Goal: Information Seeking & Learning: Check status

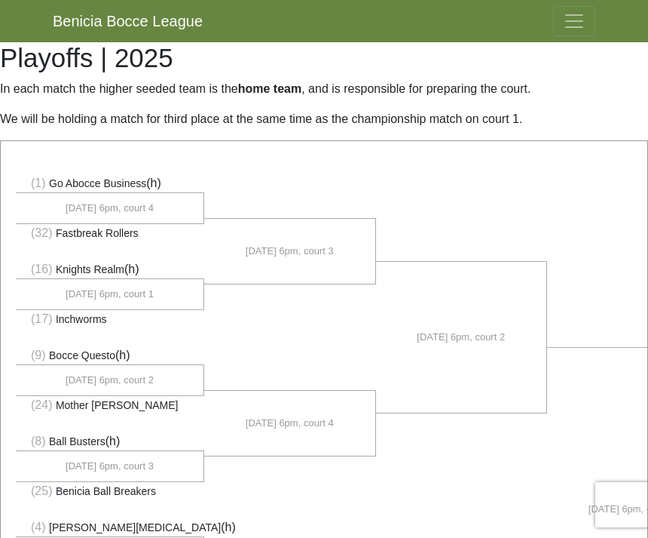
click at [584, 15] on span "Toggle navigation" at bounding box center [574, 21] width 23 height 23
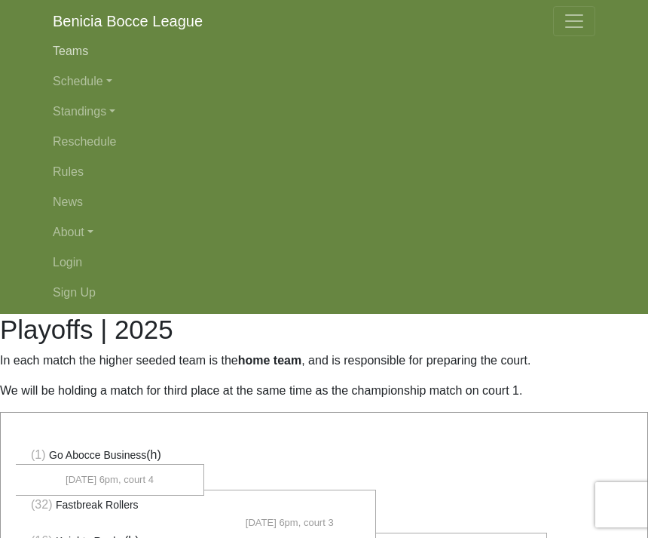
click at [90, 48] on link "Teams" at bounding box center [324, 51] width 543 height 30
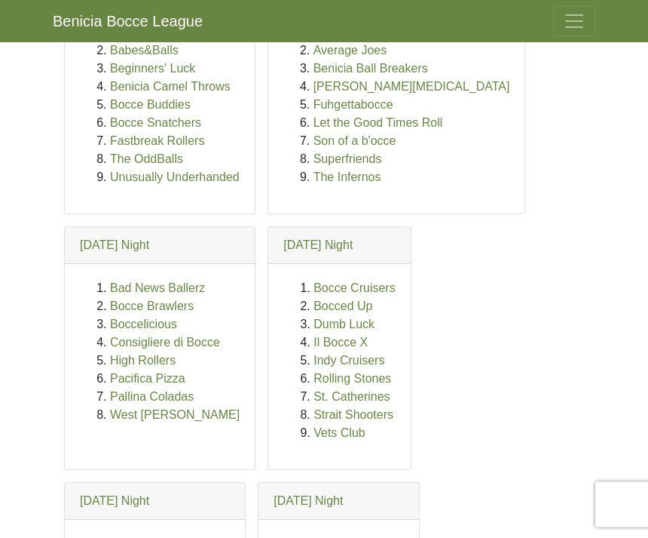
scroll to position [192, 0]
click at [149, 412] on link "West Enders" at bounding box center [175, 414] width 130 height 13
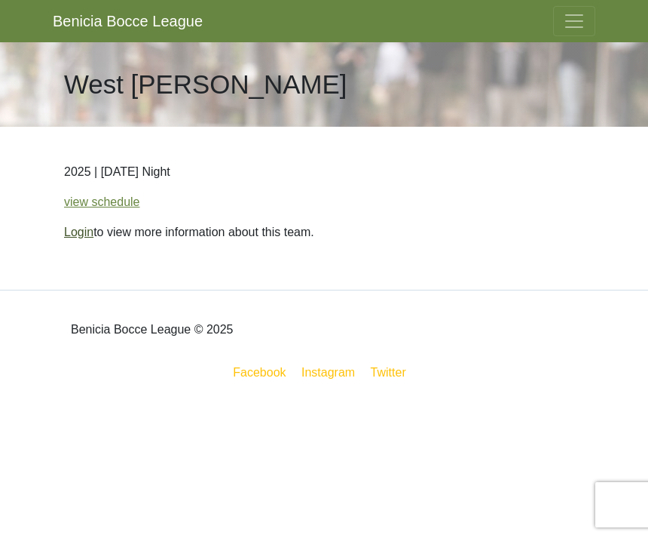
click at [83, 238] on link "Login" at bounding box center [78, 231] width 29 height 13
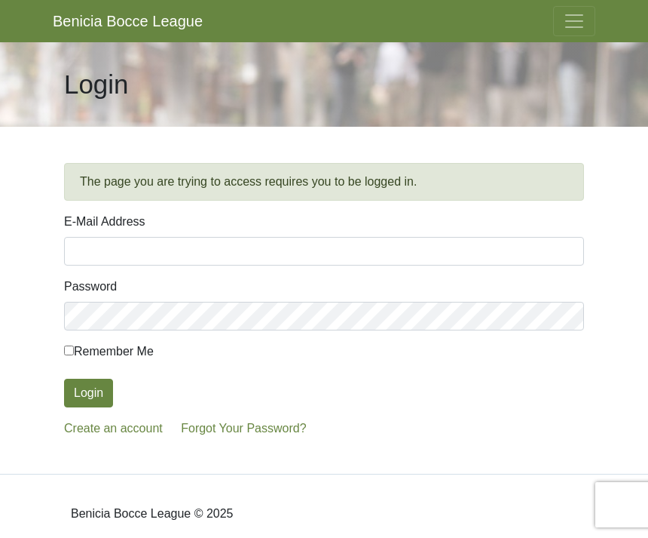
scroll to position [118, 0]
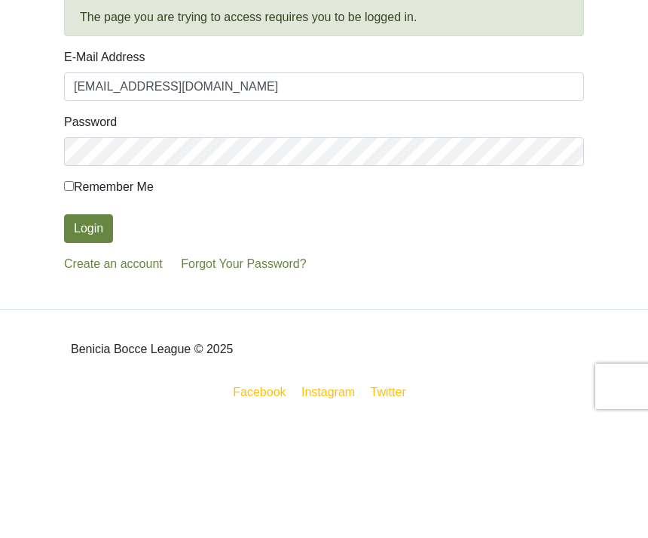
type input "ca2turtles@sbcglobal.net"
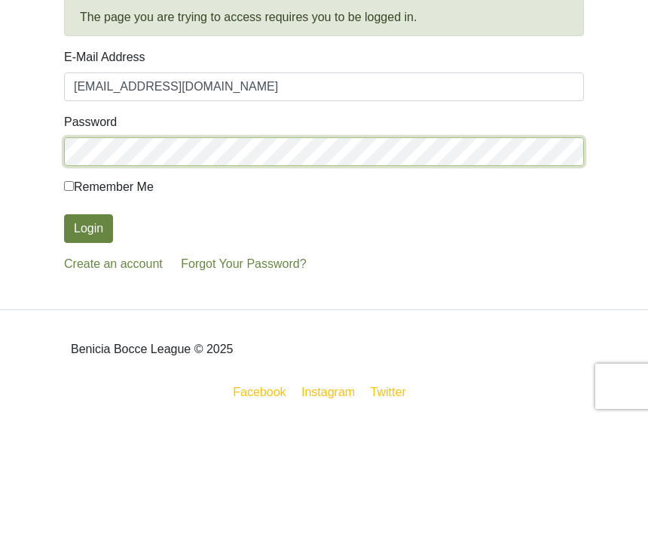
scroll to position [47, 0]
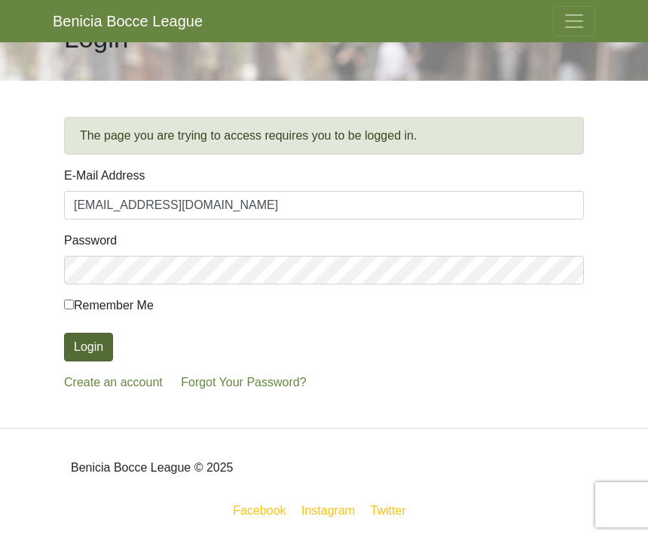
click at [91, 353] on button "Login" at bounding box center [88, 347] width 49 height 29
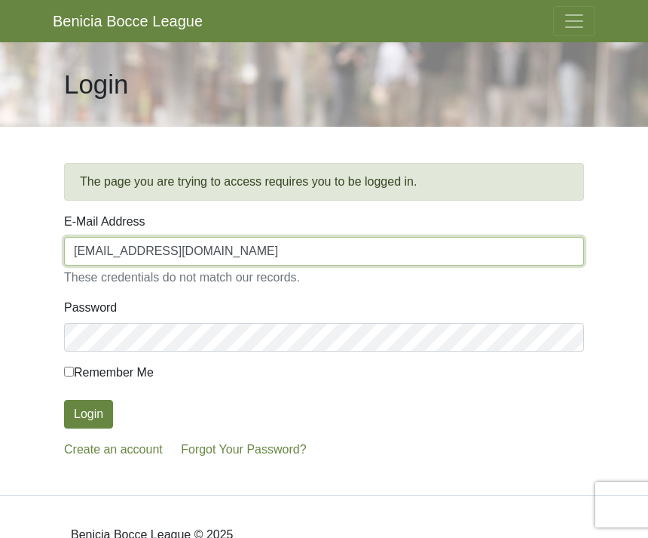
type input "Taturtle@comcast.net"
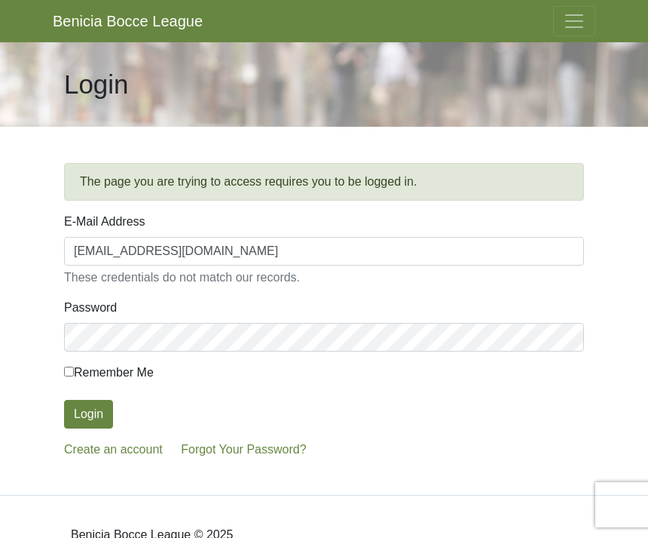
click at [89, 414] on button "Login" at bounding box center [88, 414] width 49 height 29
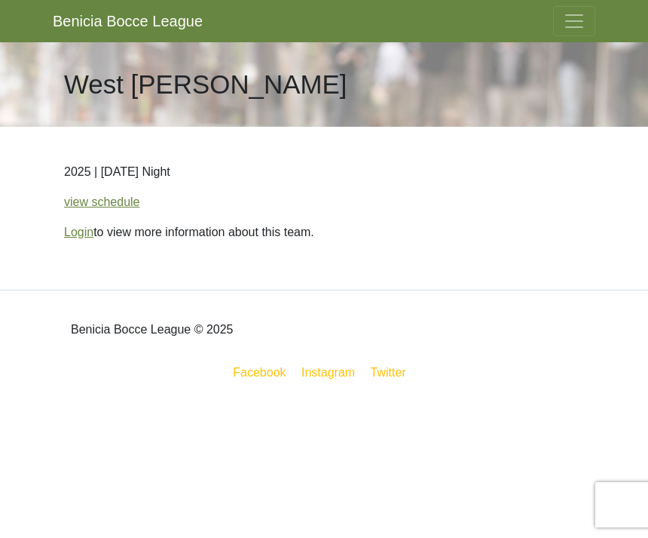
click at [103, 229] on p "Login to view more information about this team." at bounding box center [324, 232] width 520 height 18
click at [192, 231] on p "Login to view more information about this team." at bounding box center [324, 232] width 520 height 18
click at [154, 176] on p "2025 | Monday Night" at bounding box center [324, 172] width 520 height 18
click at [161, 82] on h1 "West Enders" at bounding box center [205, 85] width 283 height 32
click at [157, 69] on h1 "West Enders" at bounding box center [205, 85] width 283 height 32
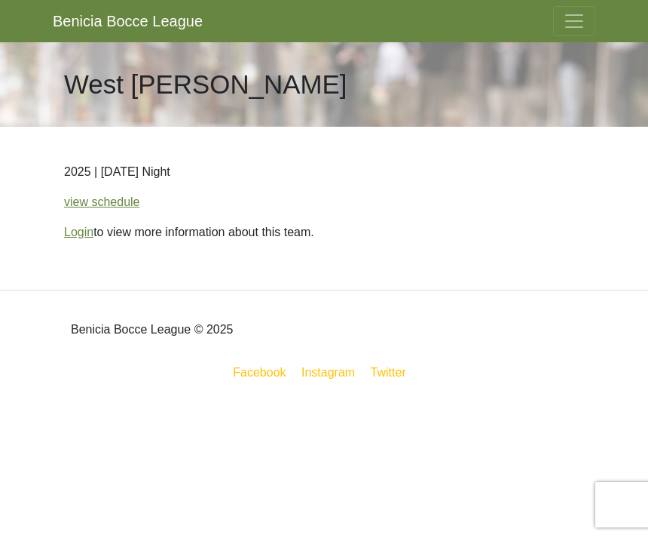
click at [584, 15] on span "Toggle navigation" at bounding box center [574, 21] width 23 height 23
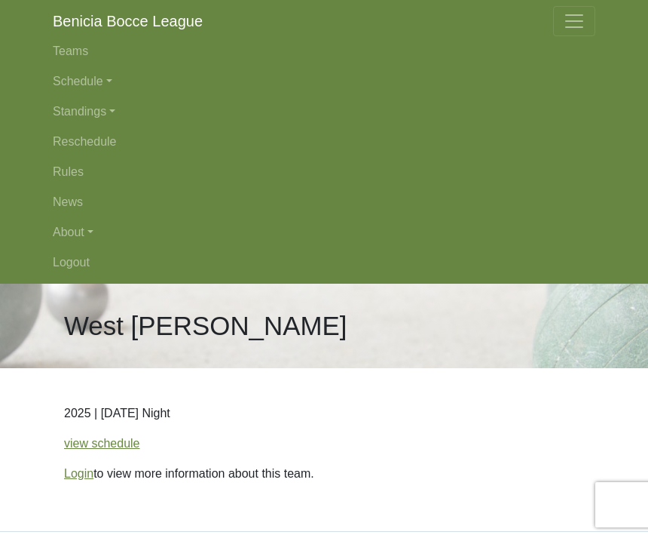
scroll to position [1, 0]
click at [93, 476] on link "Login" at bounding box center [78, 472] width 29 height 13
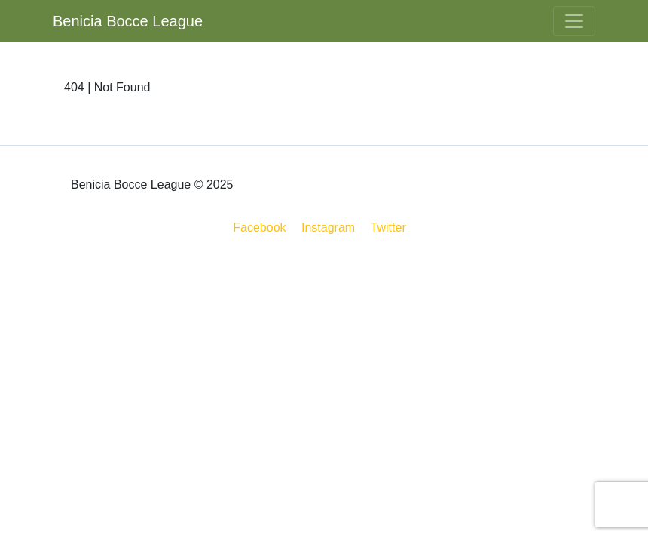
click at [559, 33] on button "Toggle navigation" at bounding box center [574, 21] width 42 height 30
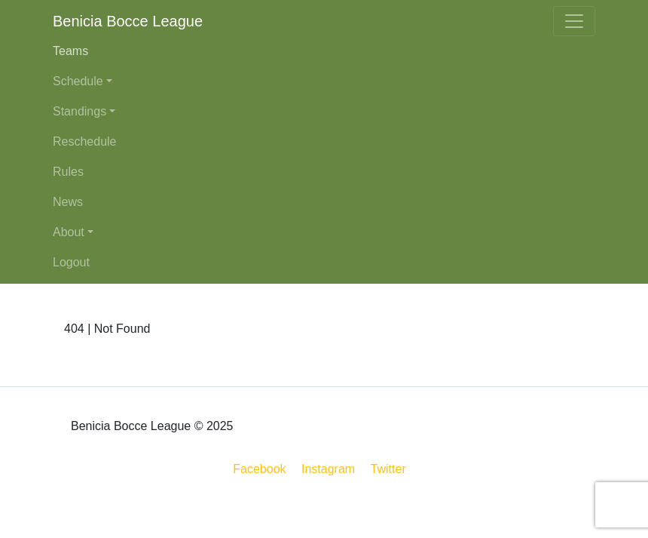
click at [86, 50] on link "Teams" at bounding box center [324, 51] width 543 height 30
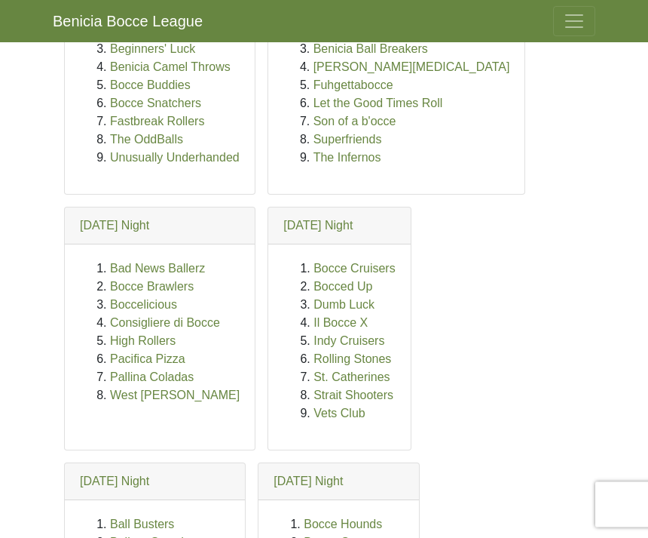
scroll to position [212, 0]
click at [167, 399] on link "West [PERSON_NAME]" at bounding box center [175, 394] width 130 height 13
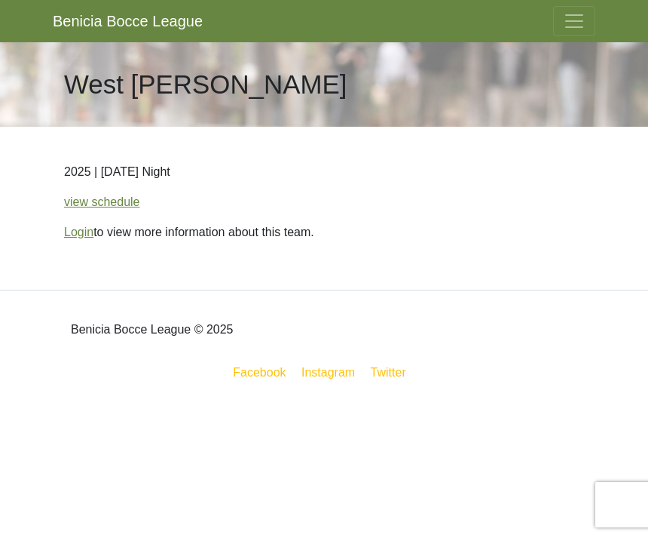
click at [583, 14] on span "Toggle navigation" at bounding box center [574, 21] width 23 height 23
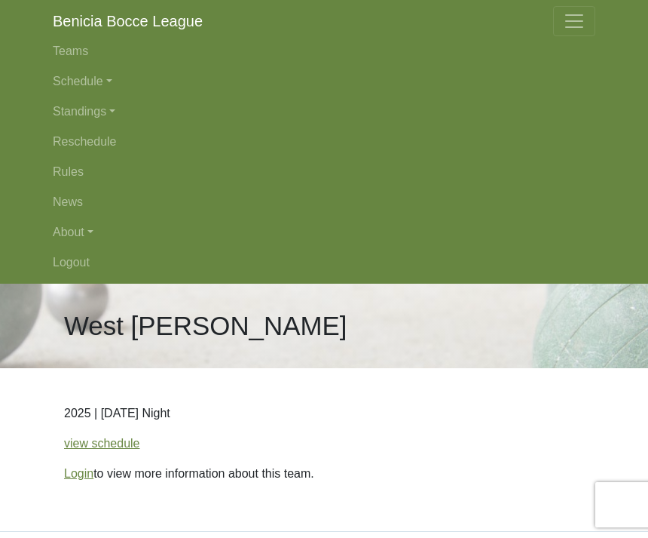
click at [151, 318] on h1 "West [PERSON_NAME]" at bounding box center [205, 326] width 283 height 32
click at [216, 333] on div "West [PERSON_NAME]" at bounding box center [324, 326] width 543 height 84
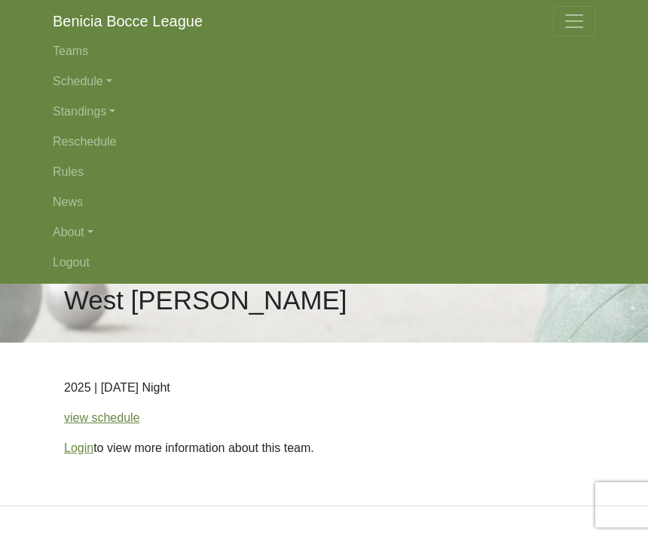
scroll to position [56, 0]
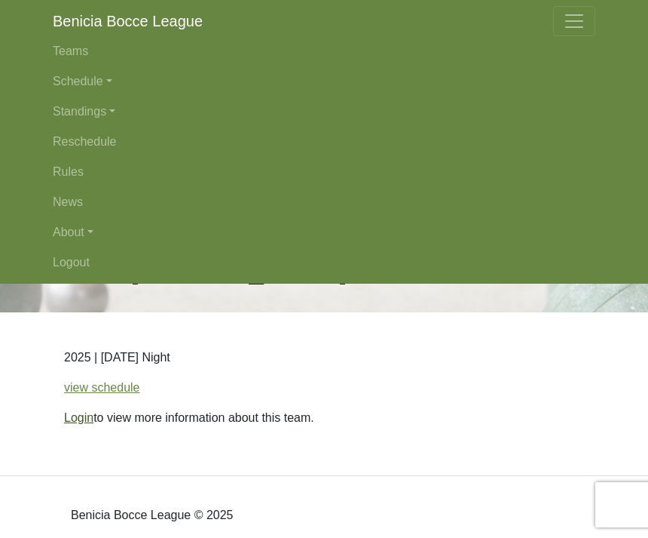
click at [82, 424] on link "Login" at bounding box center [78, 417] width 29 height 13
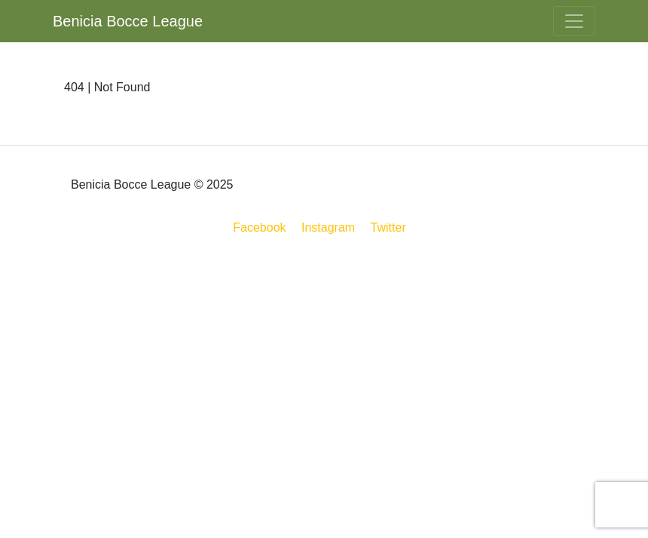
scroll to position [11, 0]
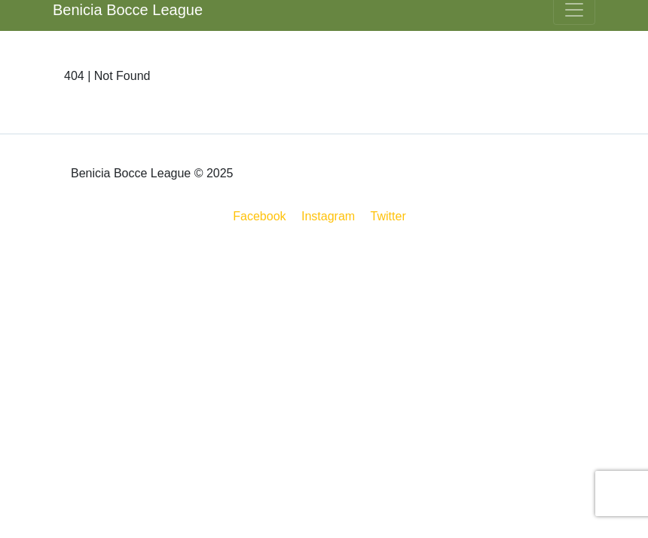
click at [579, 23] on button "Toggle navigation" at bounding box center [574, 21] width 42 height 30
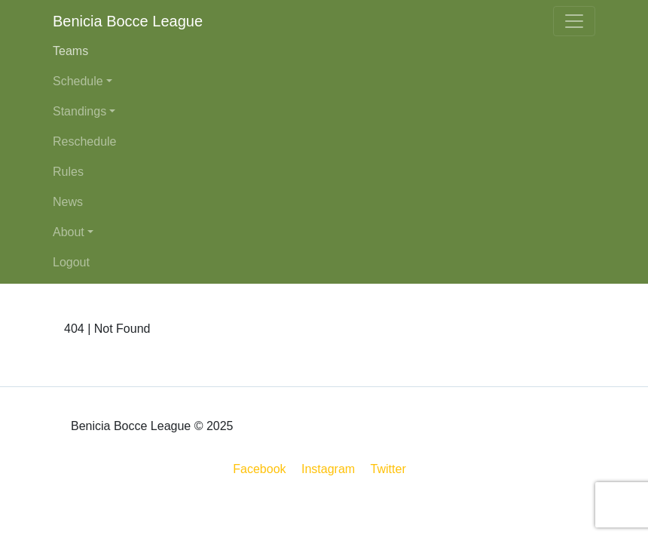
click at [79, 41] on link "Teams" at bounding box center [324, 51] width 543 height 30
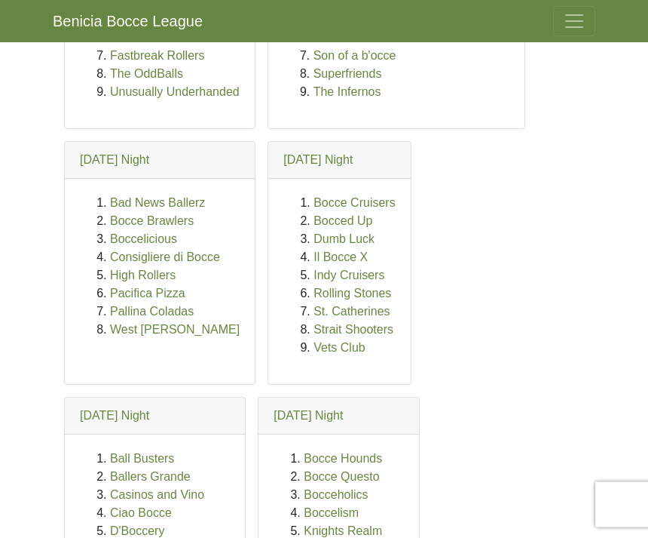
scroll to position [277, 0]
click at [170, 333] on link "West [PERSON_NAME]" at bounding box center [175, 329] width 130 height 13
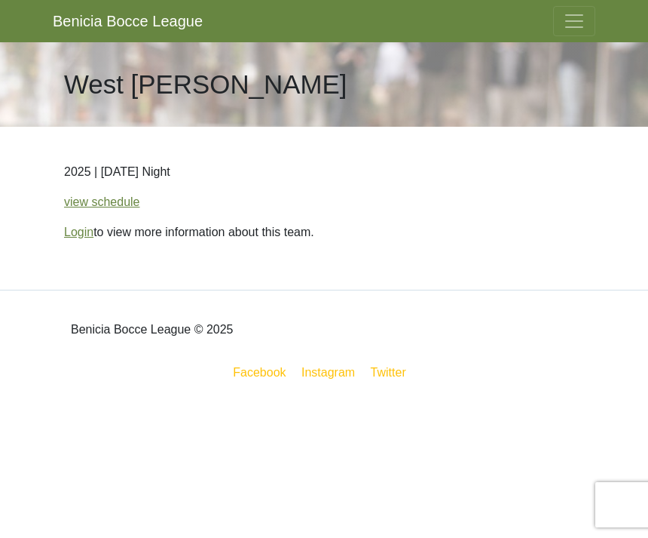
scroll to position [17, 0]
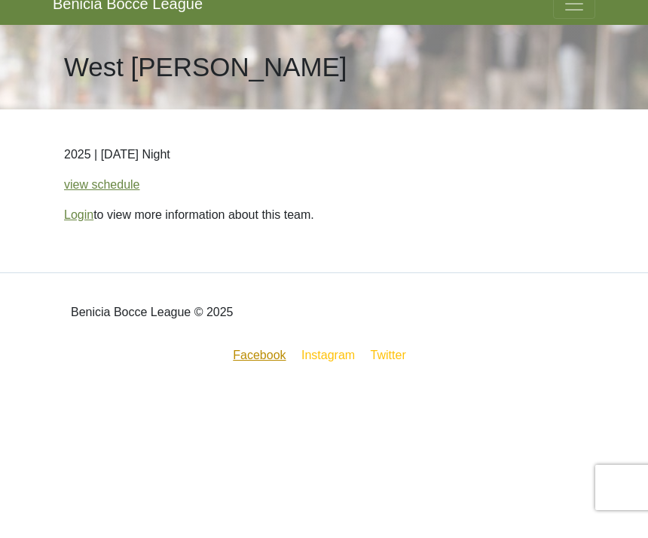
click at [247, 363] on link "Facebook" at bounding box center [259, 372] width 59 height 19
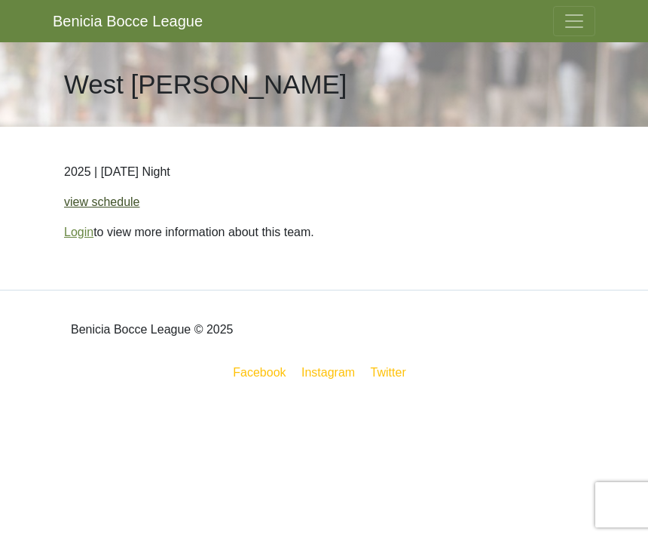
click at [115, 198] on link "view schedule" at bounding box center [102, 201] width 76 height 13
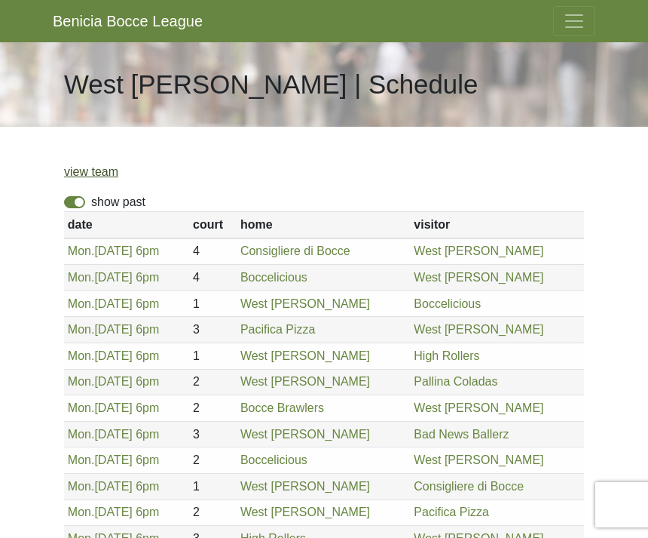
click at [103, 178] on link "view team" at bounding box center [91, 171] width 54 height 13
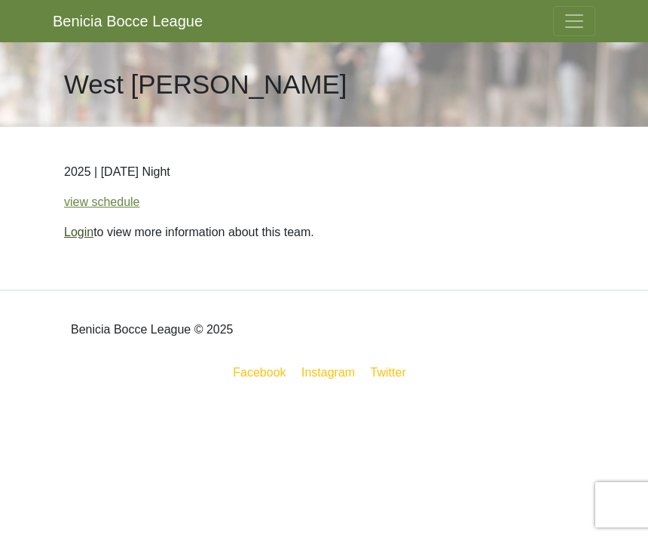
click at [89, 227] on link "Login" at bounding box center [78, 231] width 29 height 13
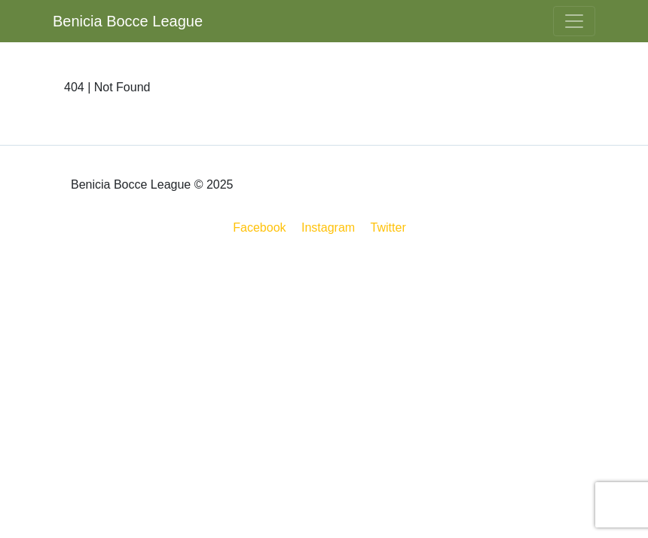
click at [100, 100] on div "404 | Not Found" at bounding box center [324, 93] width 543 height 103
click at [580, 19] on span "Toggle navigation" at bounding box center [574, 21] width 23 height 23
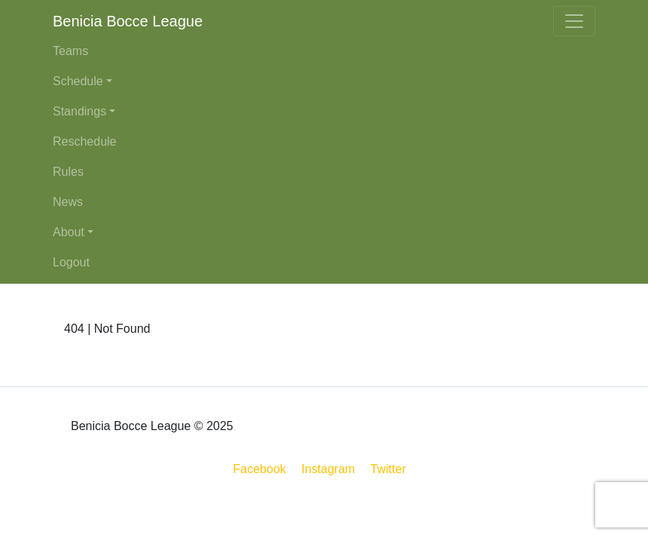
click at [581, 22] on span "Toggle navigation" at bounding box center [574, 21] width 23 height 23
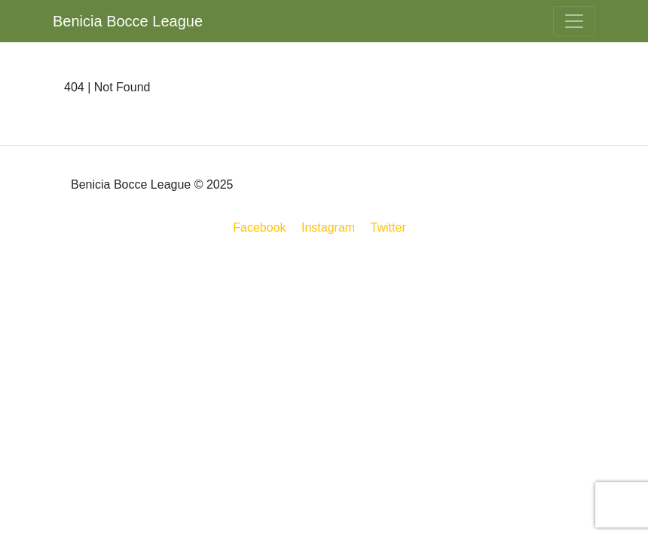
click at [575, 35] on button "Toggle navigation" at bounding box center [574, 21] width 42 height 30
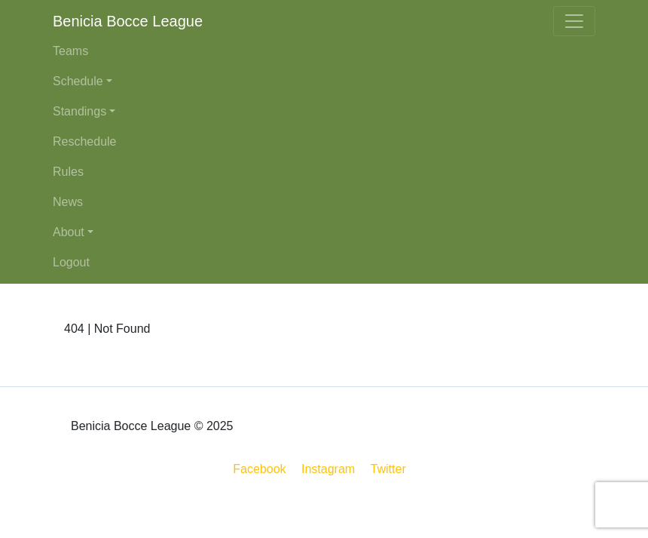
click at [573, 17] on span "Toggle navigation" at bounding box center [574, 21] width 23 height 23
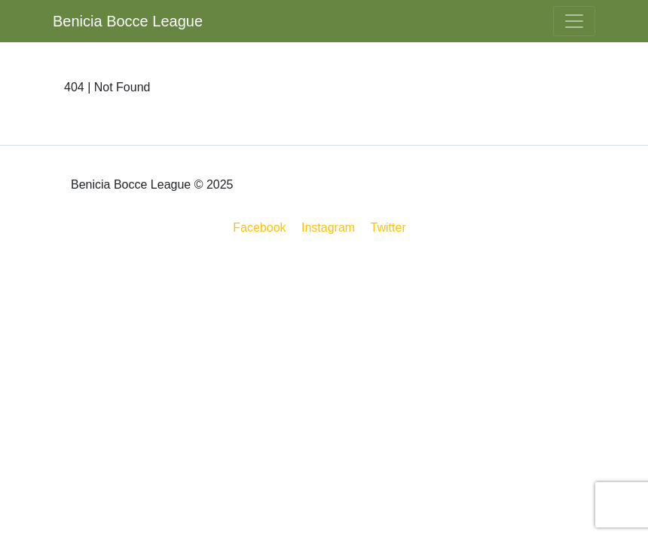
click at [573, 11] on span "Toggle navigation" at bounding box center [574, 21] width 23 height 23
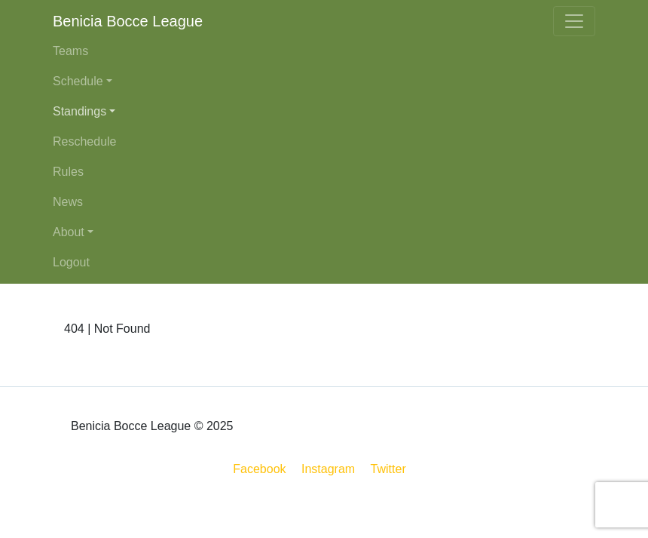
click at [70, 104] on link "Standings" at bounding box center [324, 112] width 543 height 30
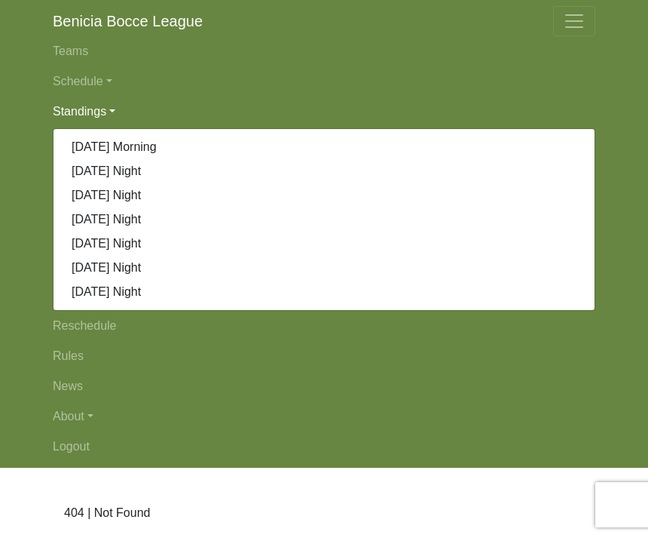
click at [152, 194] on link "[DATE] Night" at bounding box center [324, 195] width 541 height 24
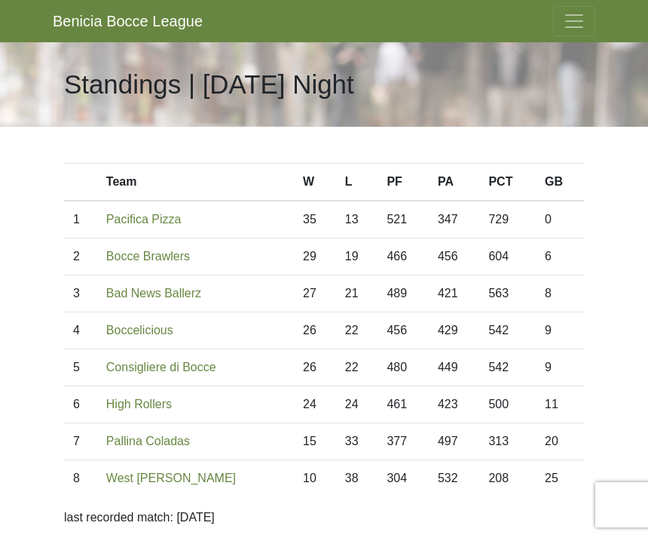
click at [575, 20] on span "Toggle navigation" at bounding box center [574, 21] width 23 height 23
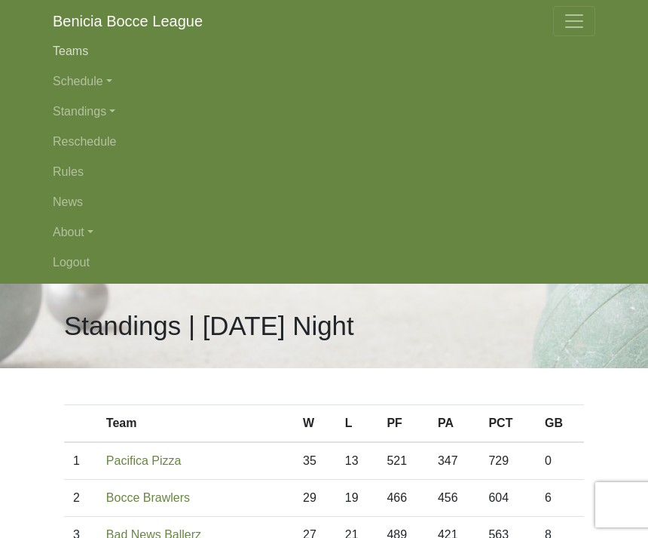
click at [87, 44] on link "Teams" at bounding box center [324, 51] width 543 height 30
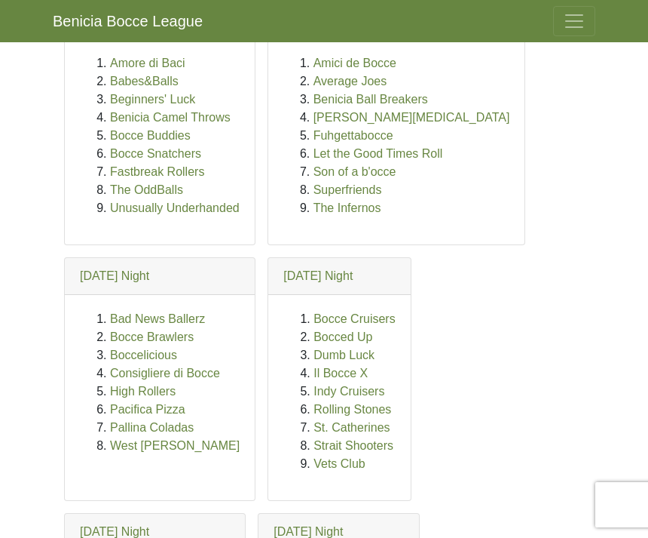
scroll to position [163, 0]
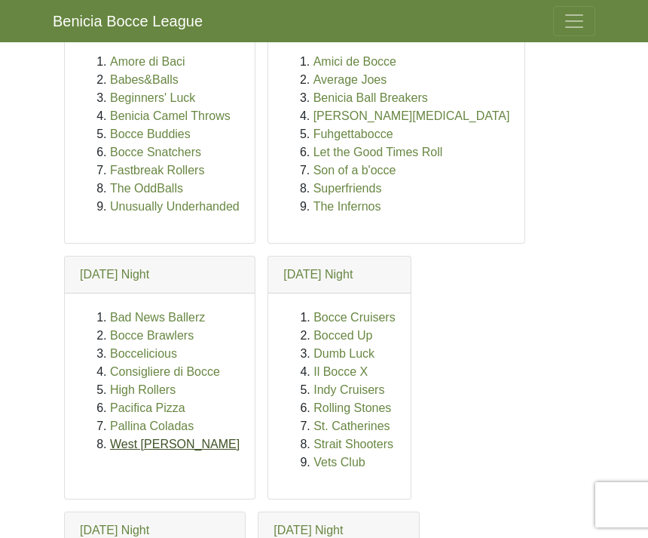
click at [176, 450] on link "West [PERSON_NAME]" at bounding box center [175, 443] width 130 height 13
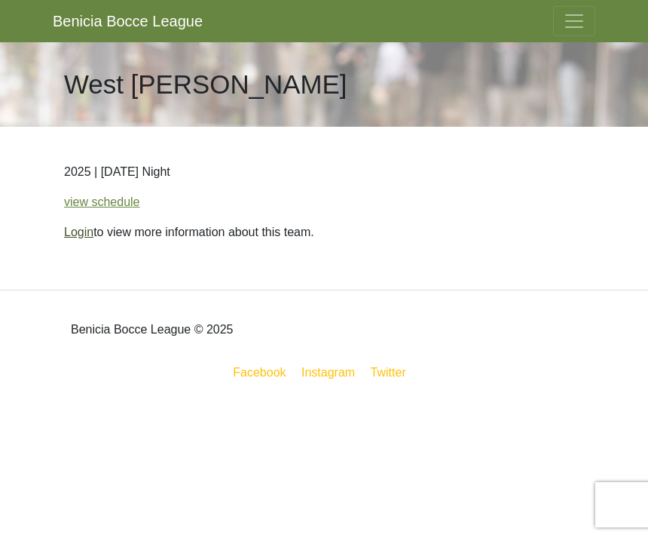
click at [85, 235] on link "Login" at bounding box center [78, 231] width 29 height 13
